Goal: Task Accomplishment & Management: Manage account settings

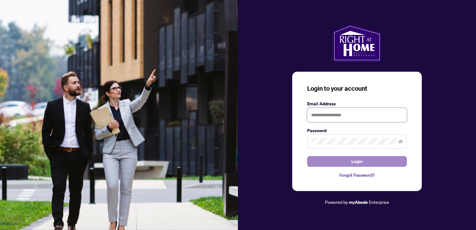
type input "**********"
click at [379, 163] on button "Login" at bounding box center [357, 161] width 100 height 11
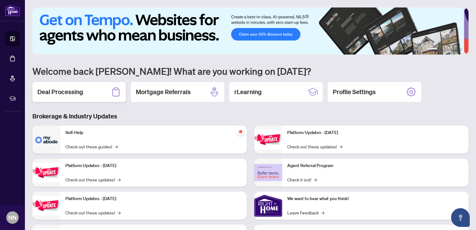
click at [77, 93] on h2 "Deal Processing" at bounding box center [60, 91] width 46 height 9
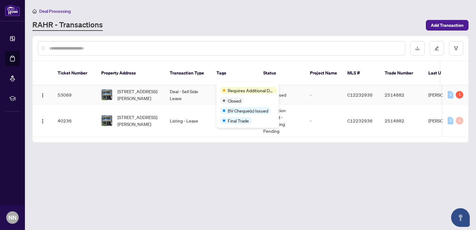
click at [233, 85] on div "Requires Additional Docs Closed BV Cheque(s) Issued Final Trade" at bounding box center [247, 105] width 62 height 45
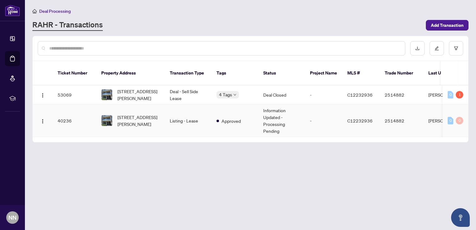
click at [174, 113] on td "Listing - Lease" at bounding box center [188, 120] width 47 height 33
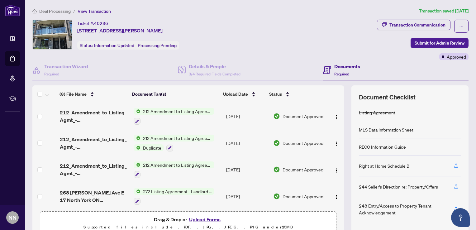
click at [256, 176] on td "[DATE]" at bounding box center [247, 169] width 47 height 27
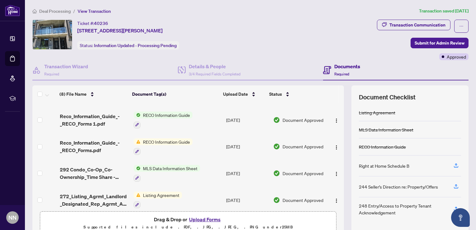
scroll to position [106, 0]
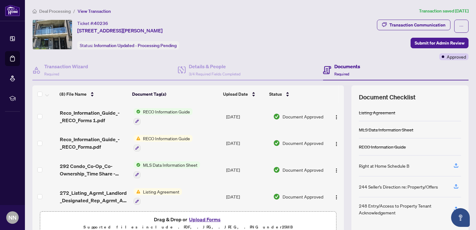
click at [147, 188] on span "Listing Agreement" at bounding box center [160, 191] width 41 height 7
click at [134, 190] on img at bounding box center [137, 191] width 7 height 7
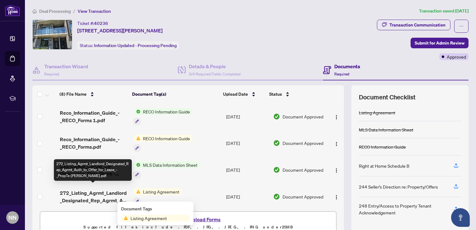
click at [108, 194] on span "272_Listing_Agrmt_Landlord_Designated_Rep_Agrmt_Auth_to_Offer_for_Lease_-_PropT…" at bounding box center [94, 196] width 69 height 15
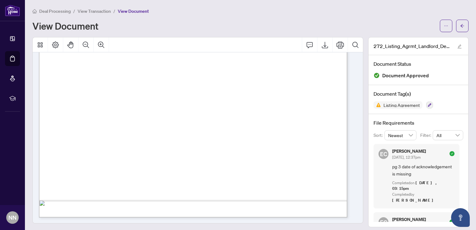
scroll to position [1726, 0]
